Goal: Information Seeking & Learning: Find specific fact

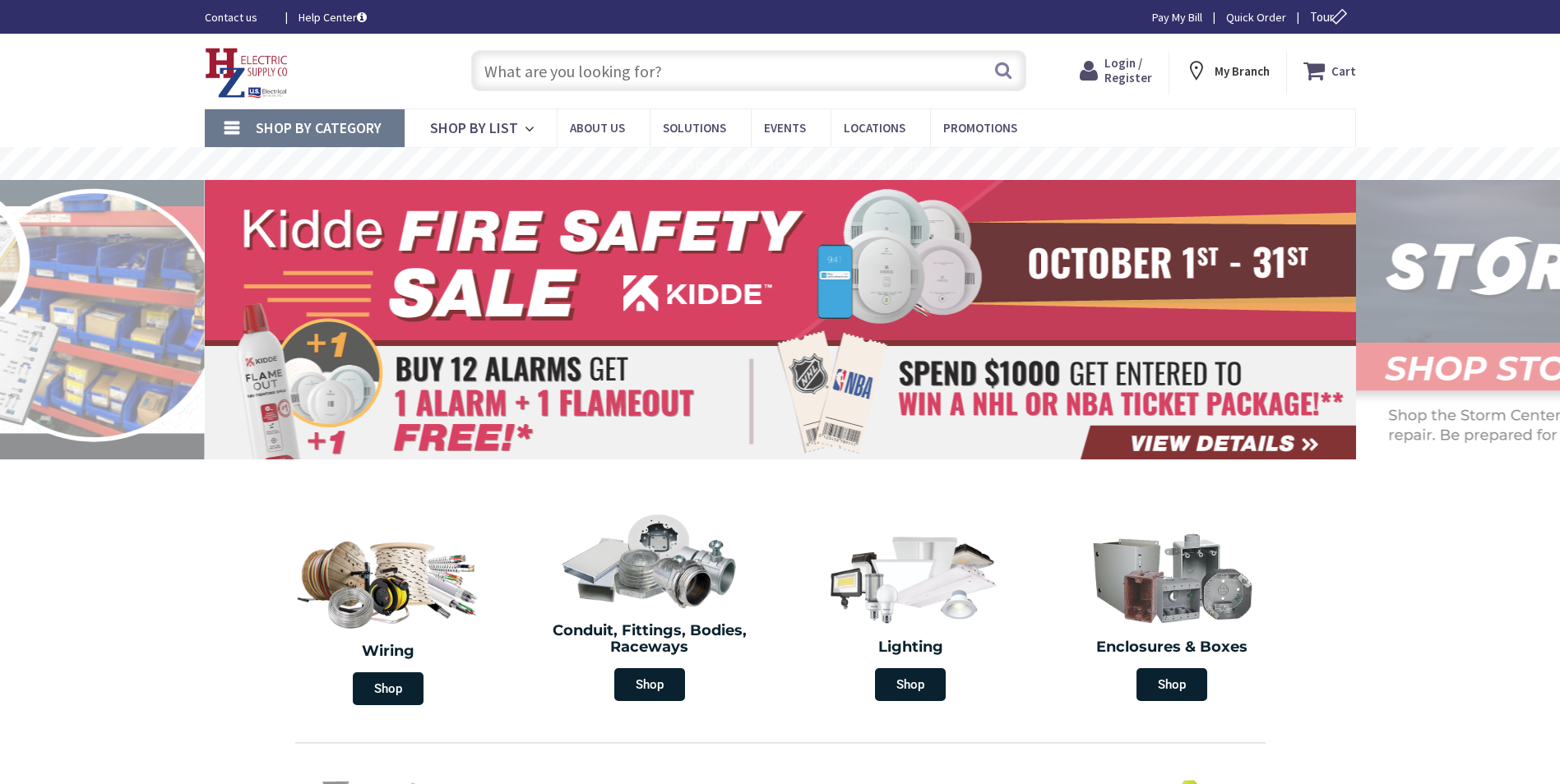
click at [1121, 73] on span "Login / Register" at bounding box center [1127, 70] width 48 height 30
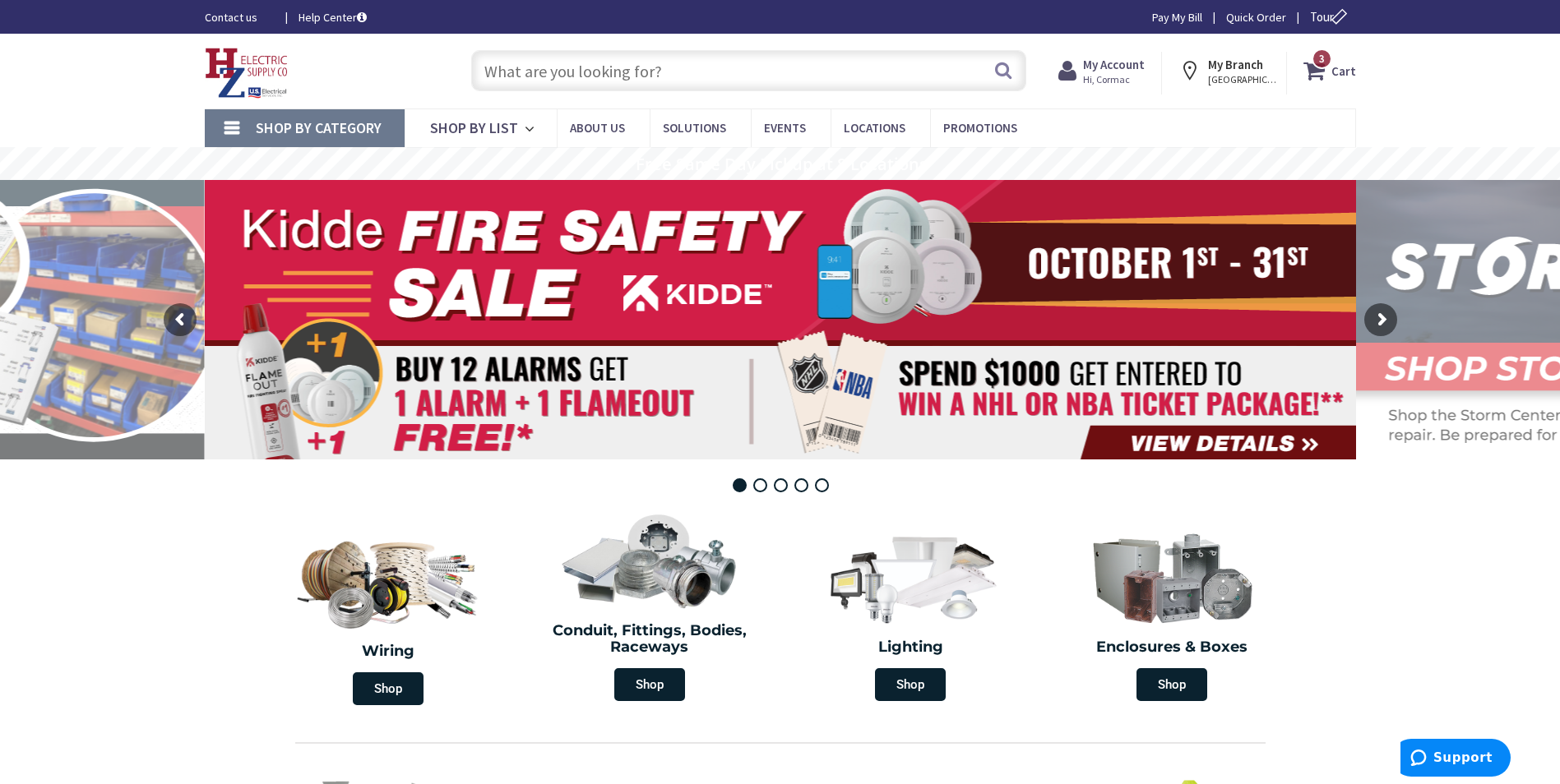
click at [727, 84] on input "text" at bounding box center [748, 70] width 555 height 41
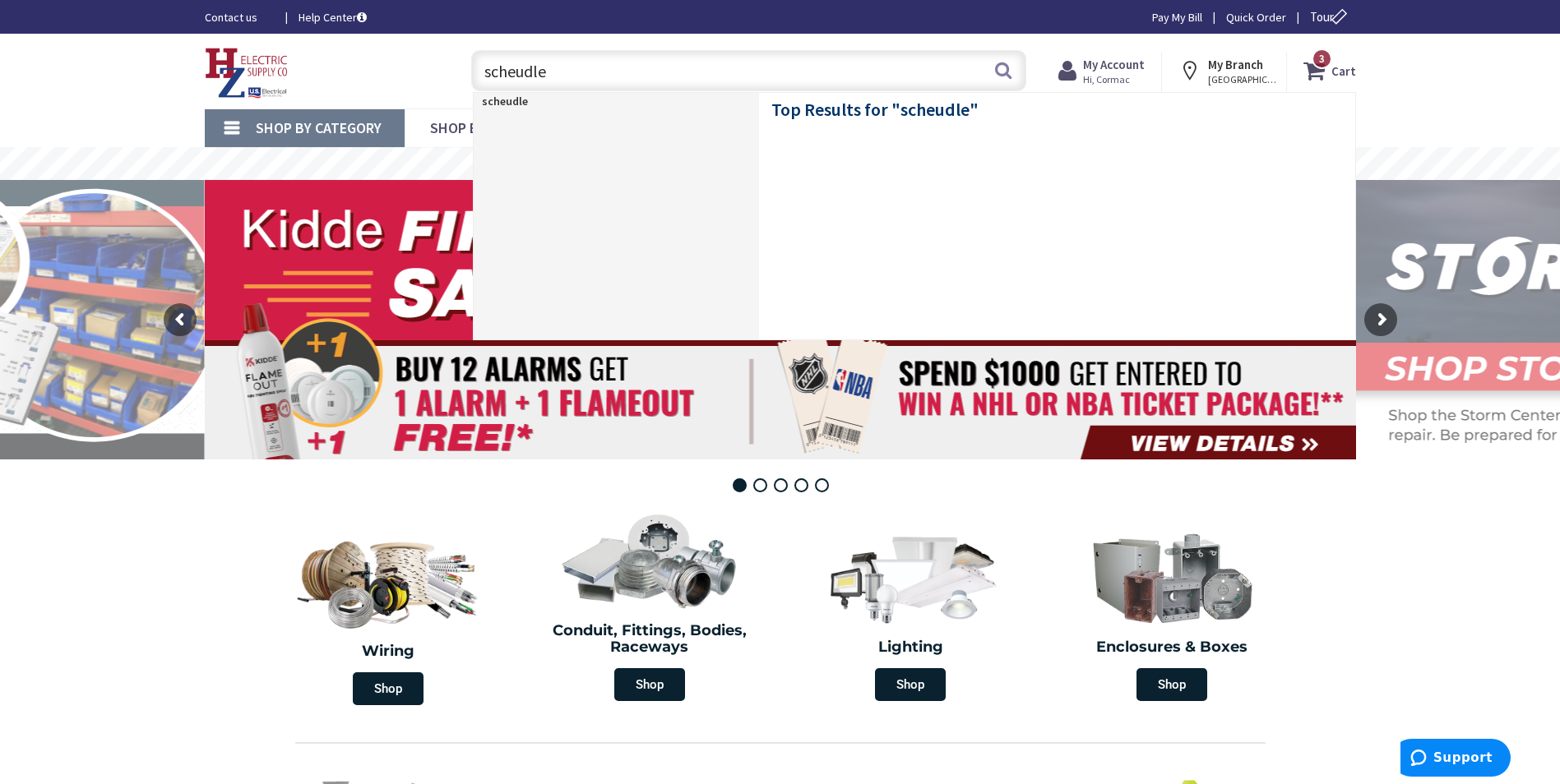
type input "scheudle"
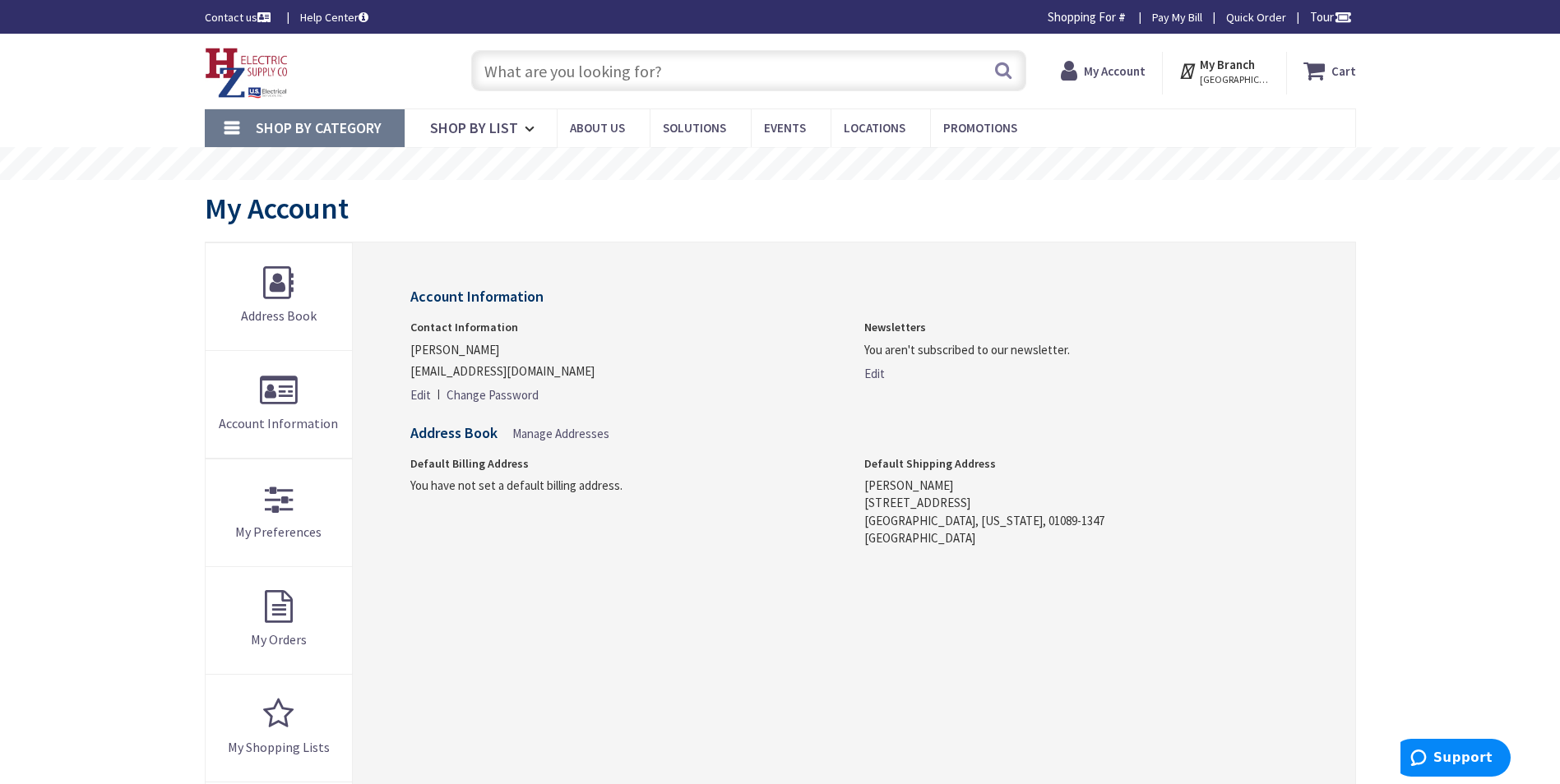
click at [727, 84] on input "text" at bounding box center [748, 70] width 555 height 41
type input "d"
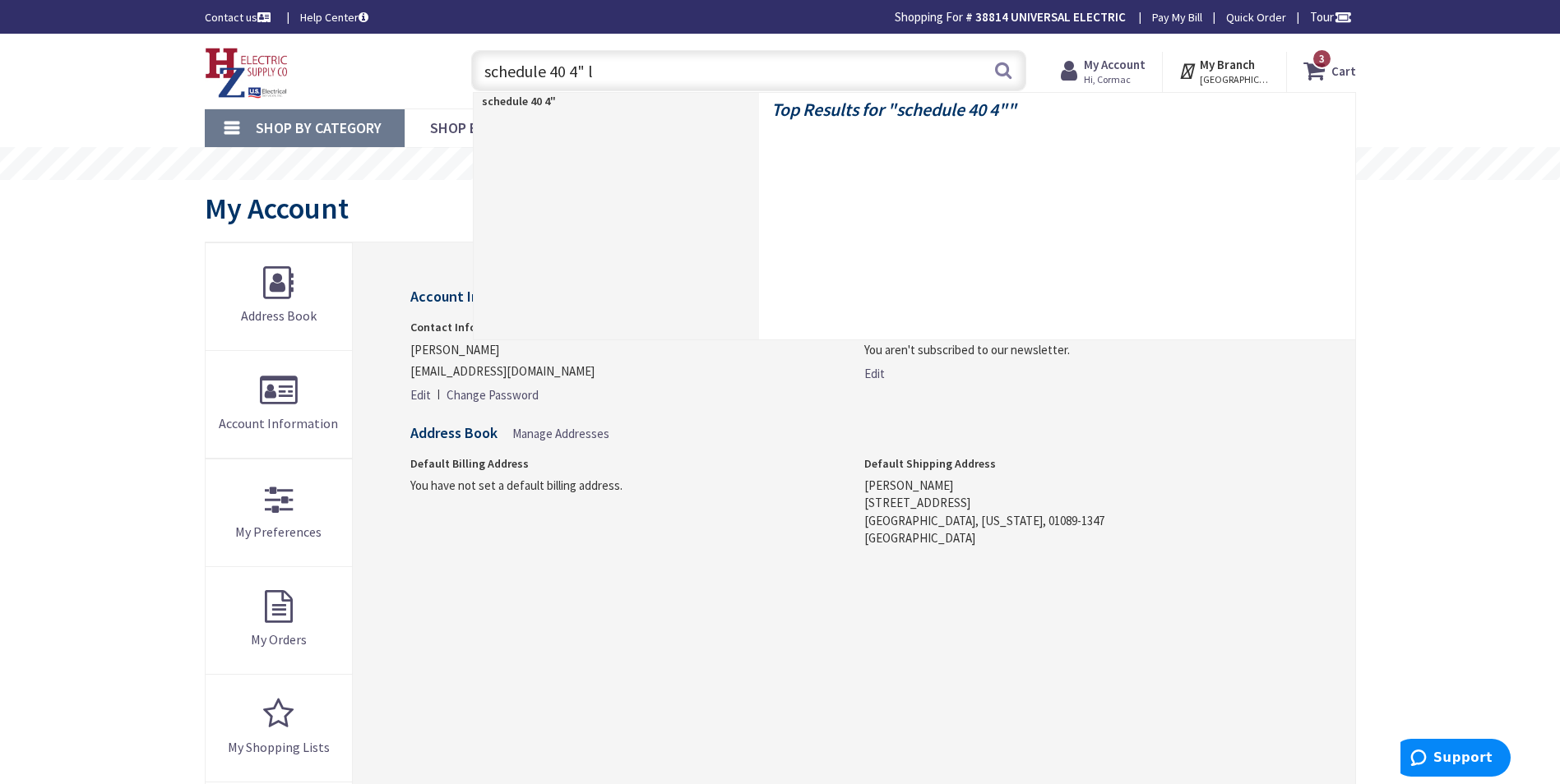
type input "schedule 40 4" lr"
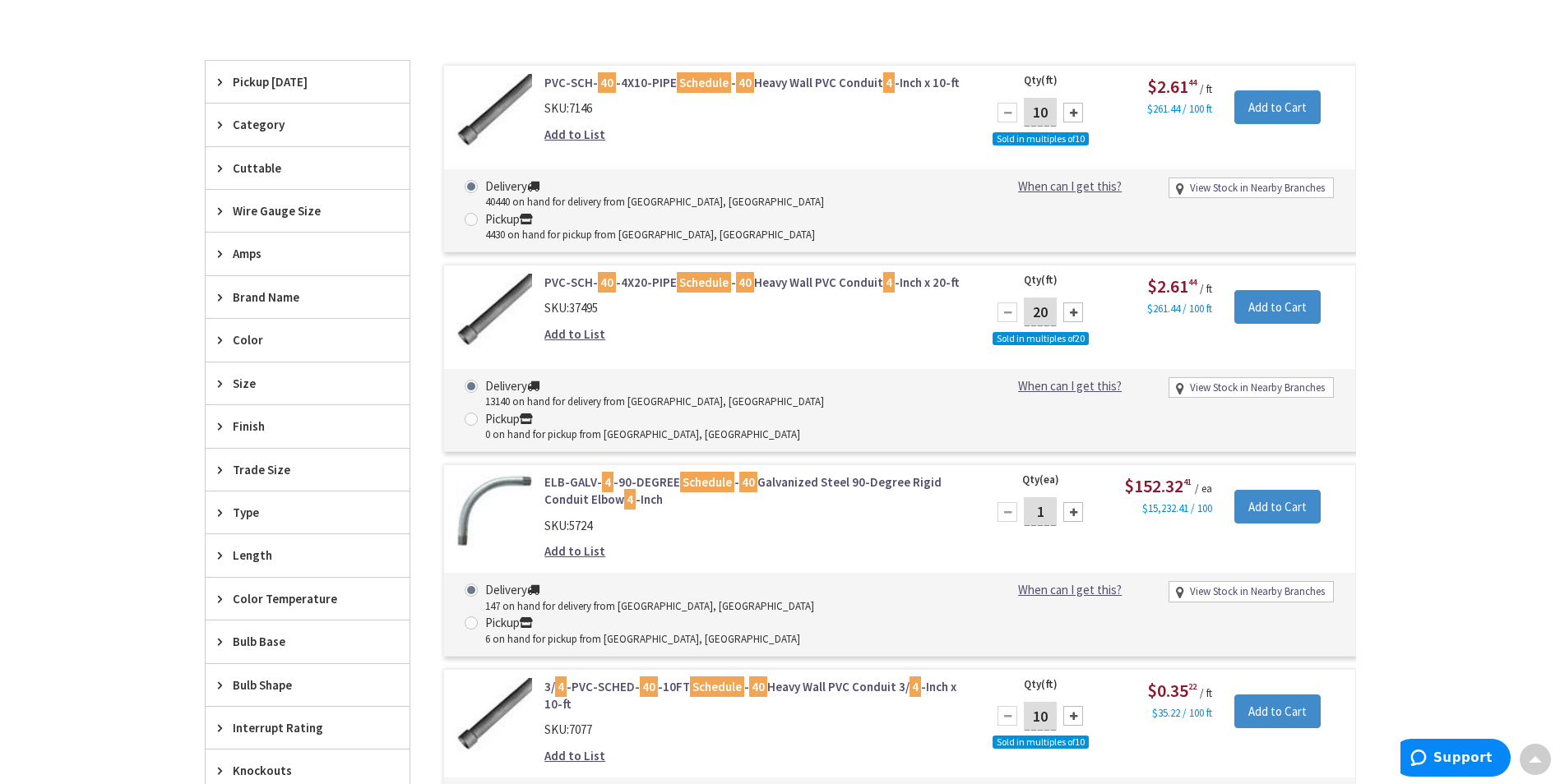
scroll to position [411, 0]
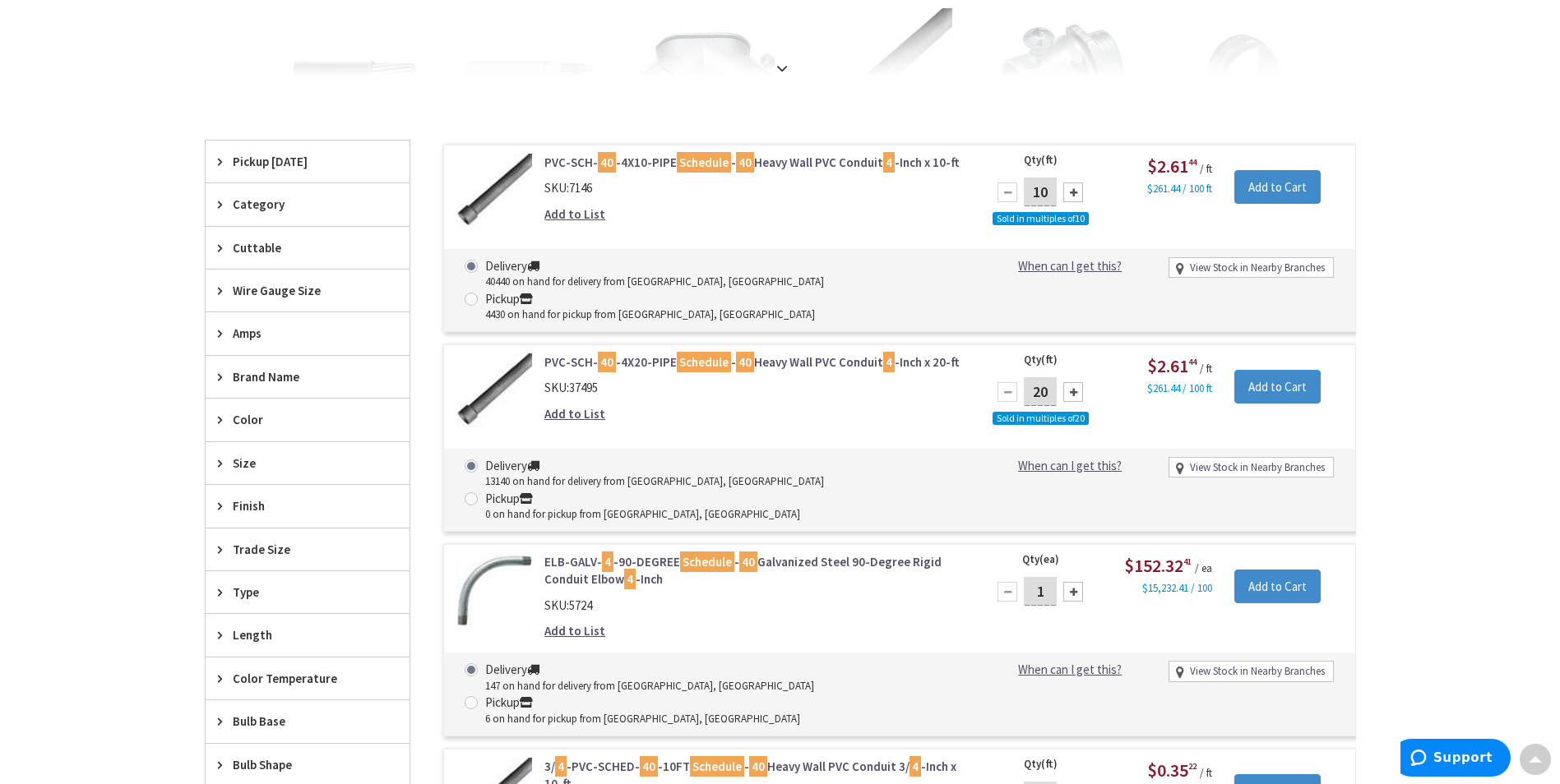
click at [270, 205] on span "Category" at bounding box center [300, 205] width 134 height 18
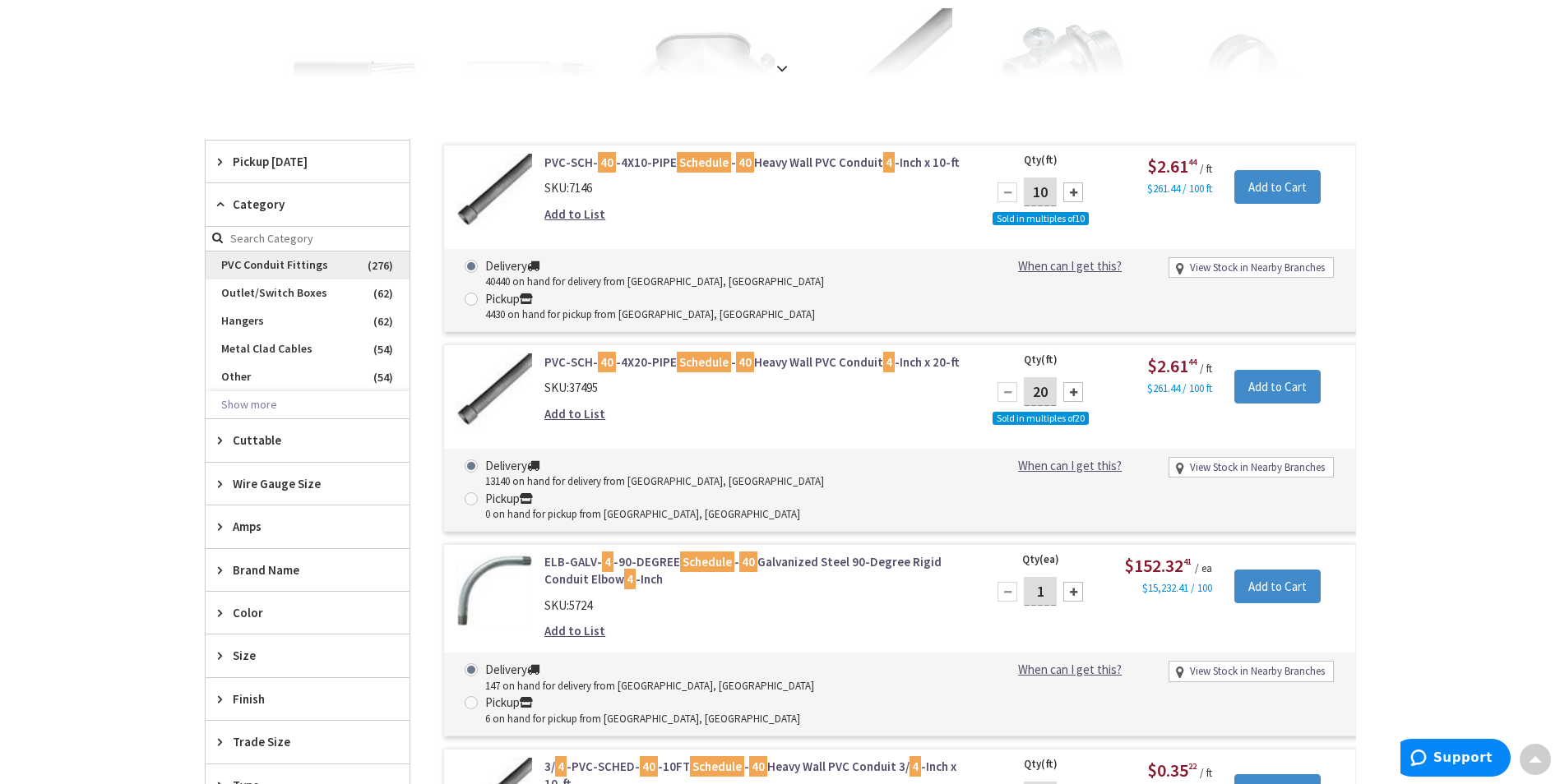
click at [270, 265] on span "PVC Conduit Fittings" at bounding box center [307, 265] width 204 height 28
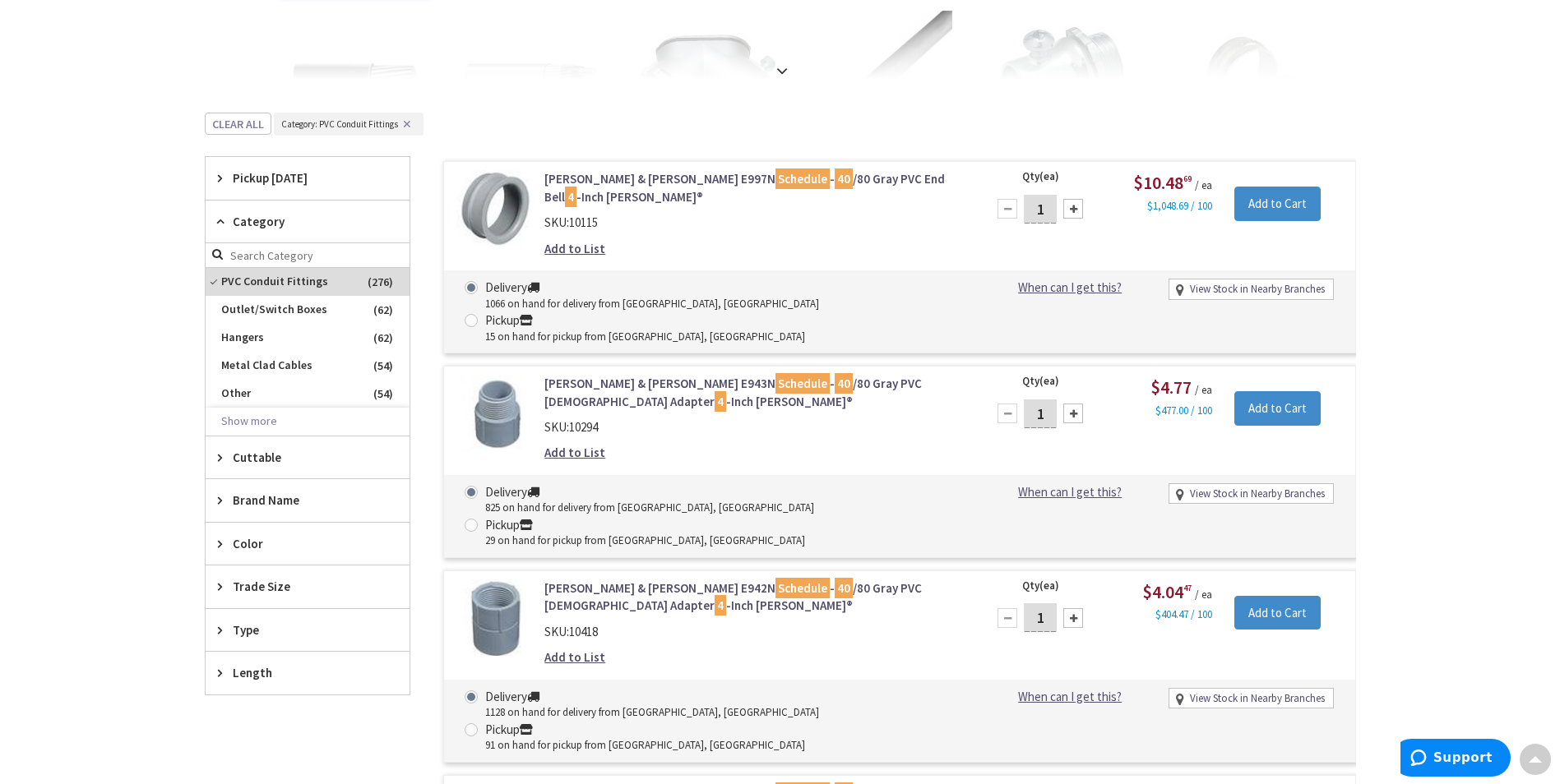
scroll to position [413, 0]
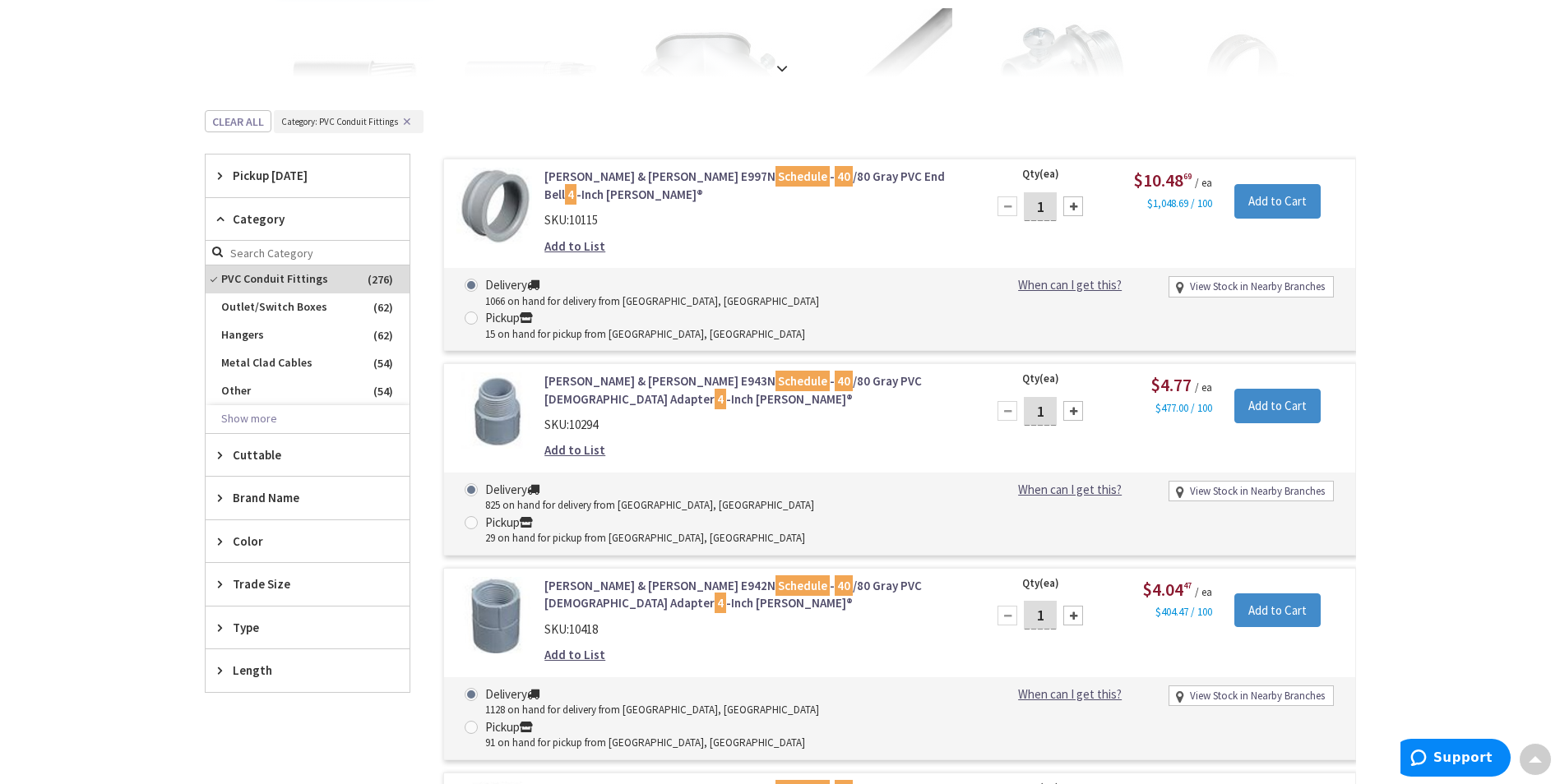
click at [254, 625] on span "Type" at bounding box center [300, 627] width 134 height 18
click at [254, 624] on span "Type" at bounding box center [300, 627] width 134 height 18
click at [250, 660] on div "Length" at bounding box center [307, 670] width 204 height 42
click at [250, 660] on div "Length" at bounding box center [307, 671] width 204 height 43
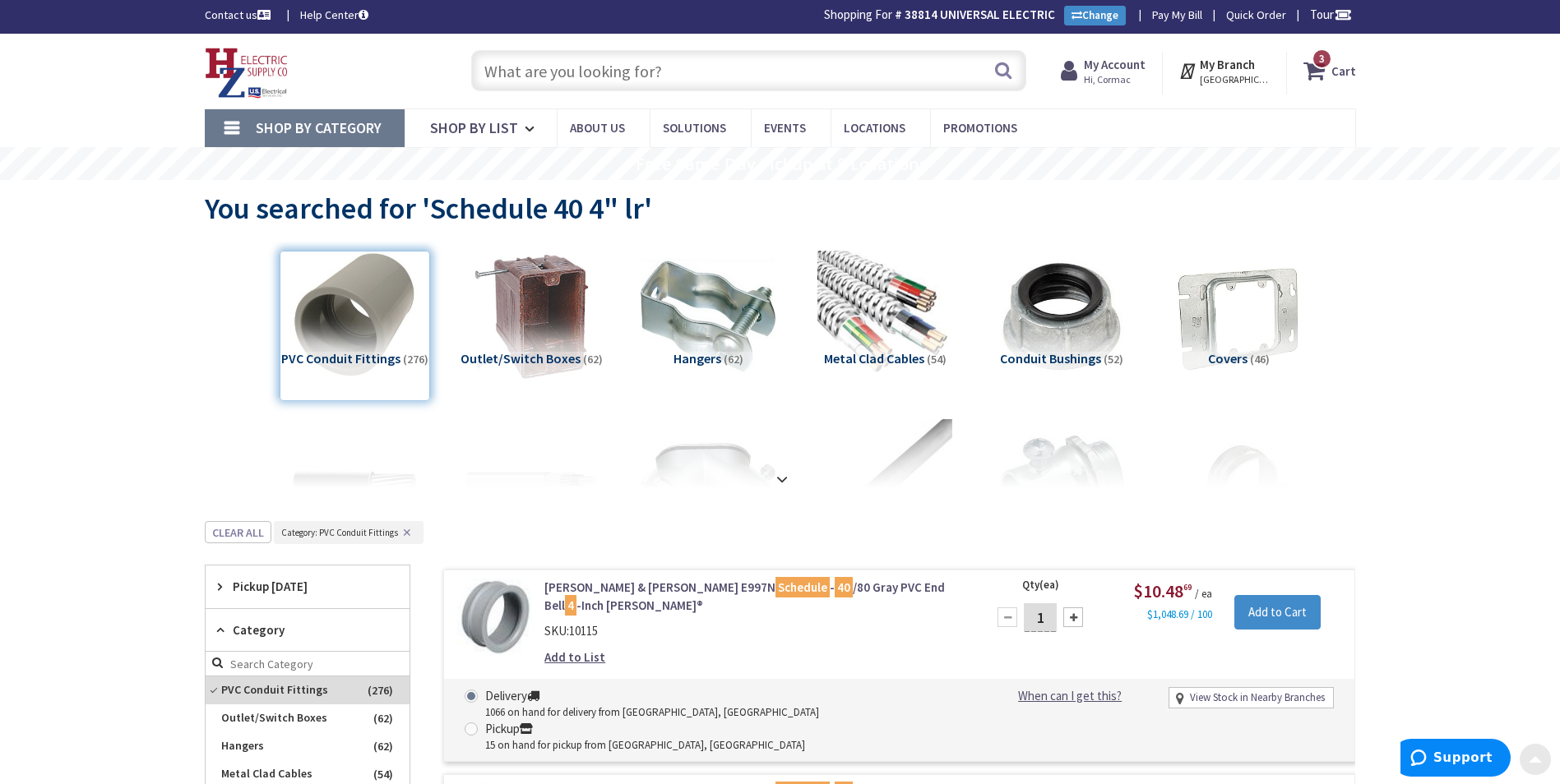
scroll to position [0, 0]
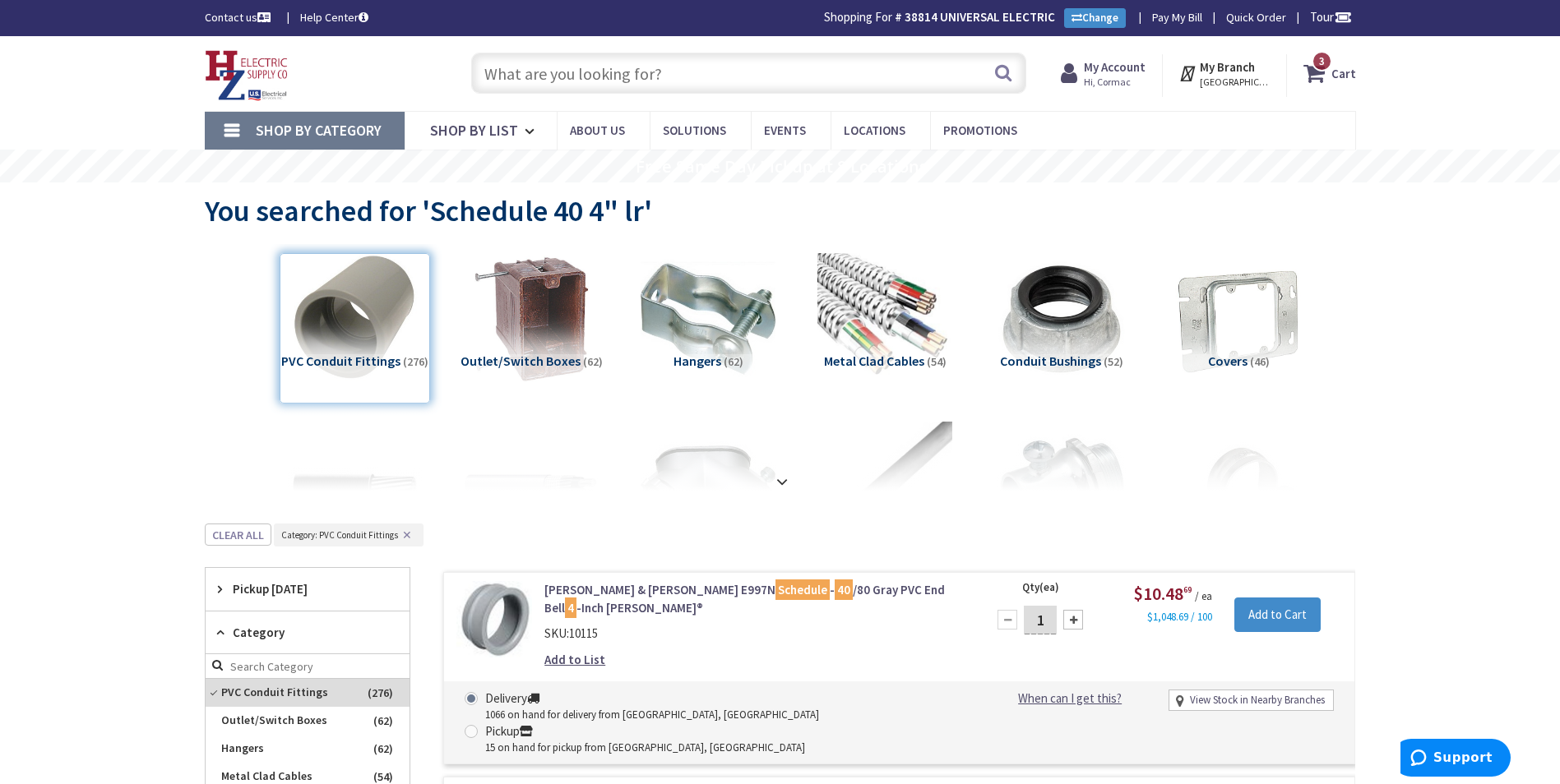
click at [602, 71] on input "text" at bounding box center [748, 73] width 555 height 41
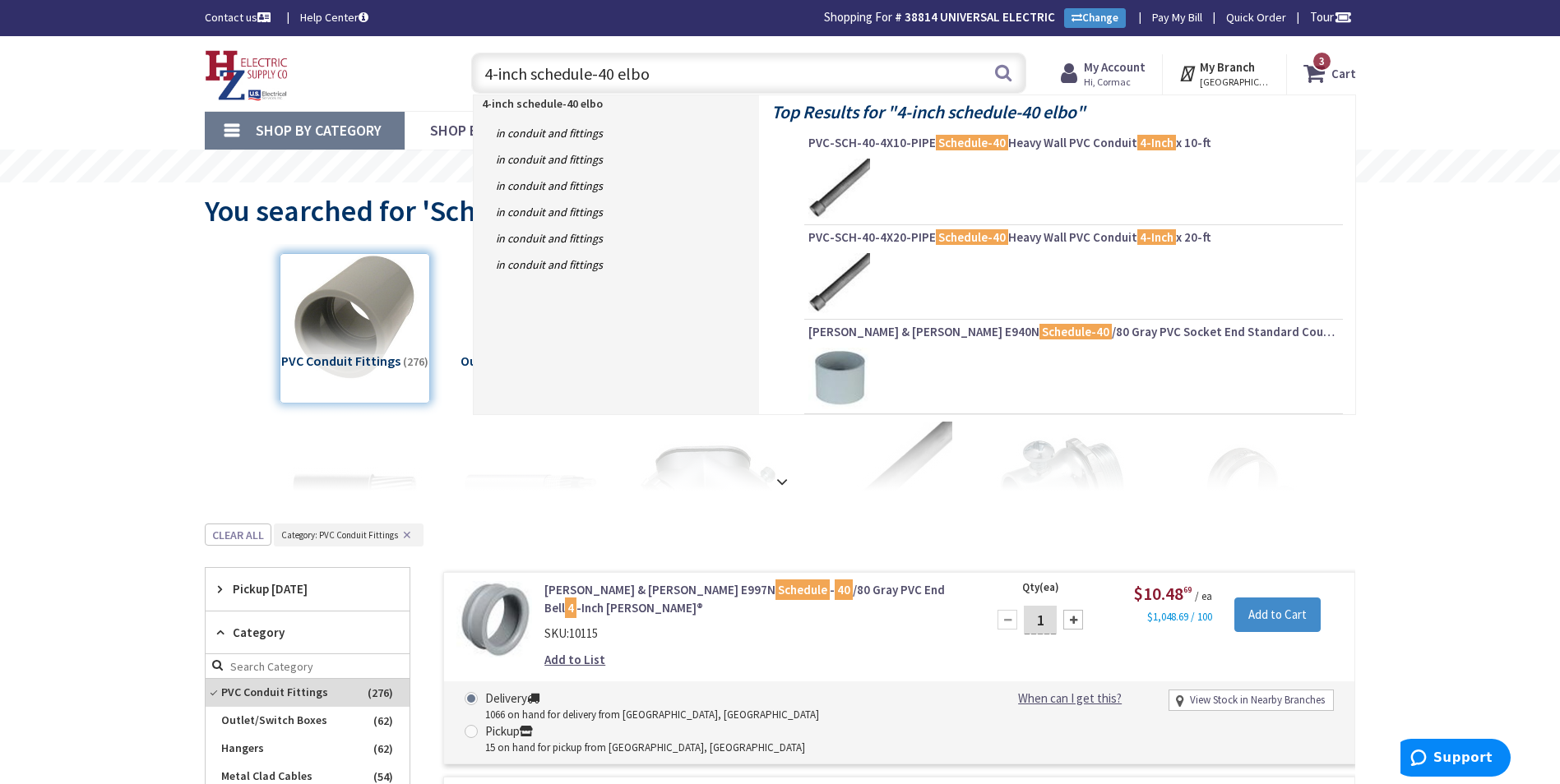
type input "4-inch schedule-40 elbow"
